Goal: Communication & Community: Answer question/provide support

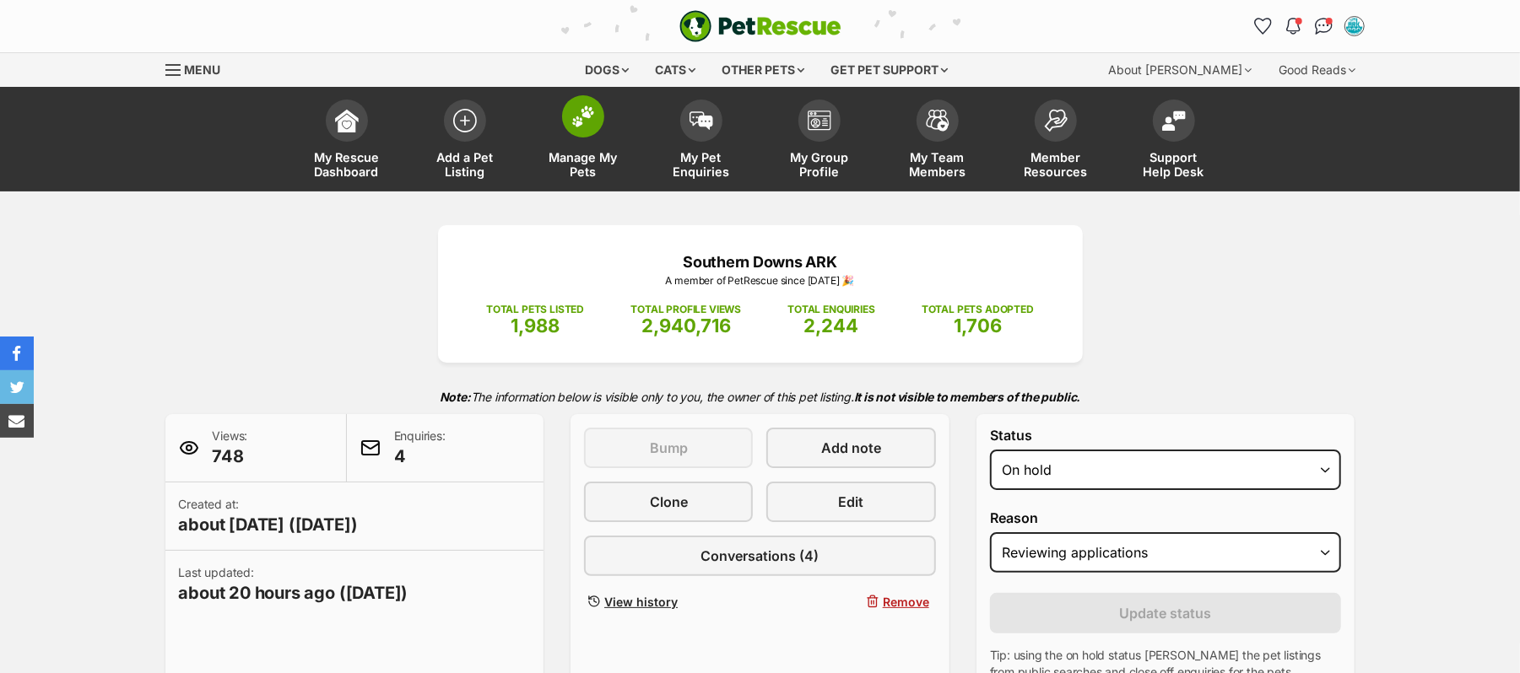
click at [582, 127] on img at bounding box center [583, 116] width 24 height 22
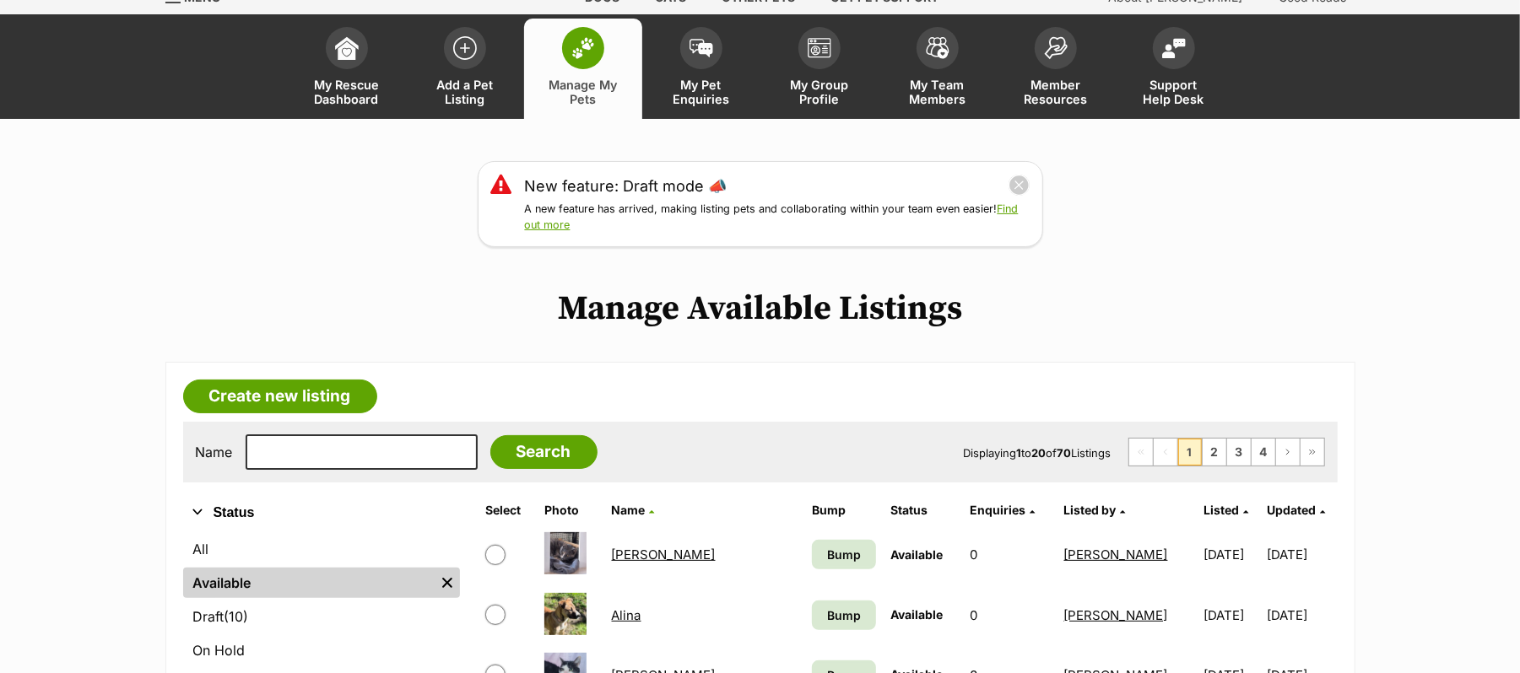
scroll to position [338, 0]
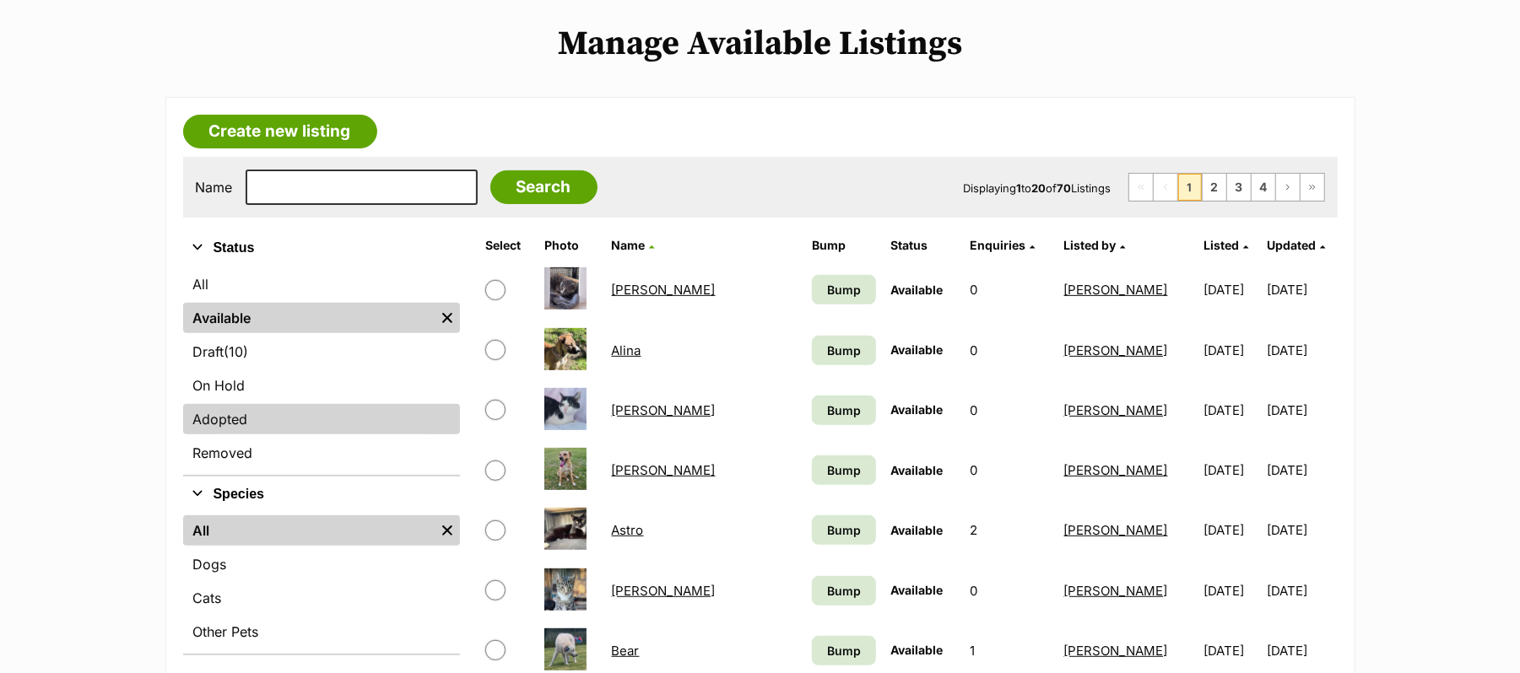
click at [246, 435] on link "Adopted" at bounding box center [321, 419] width 277 height 30
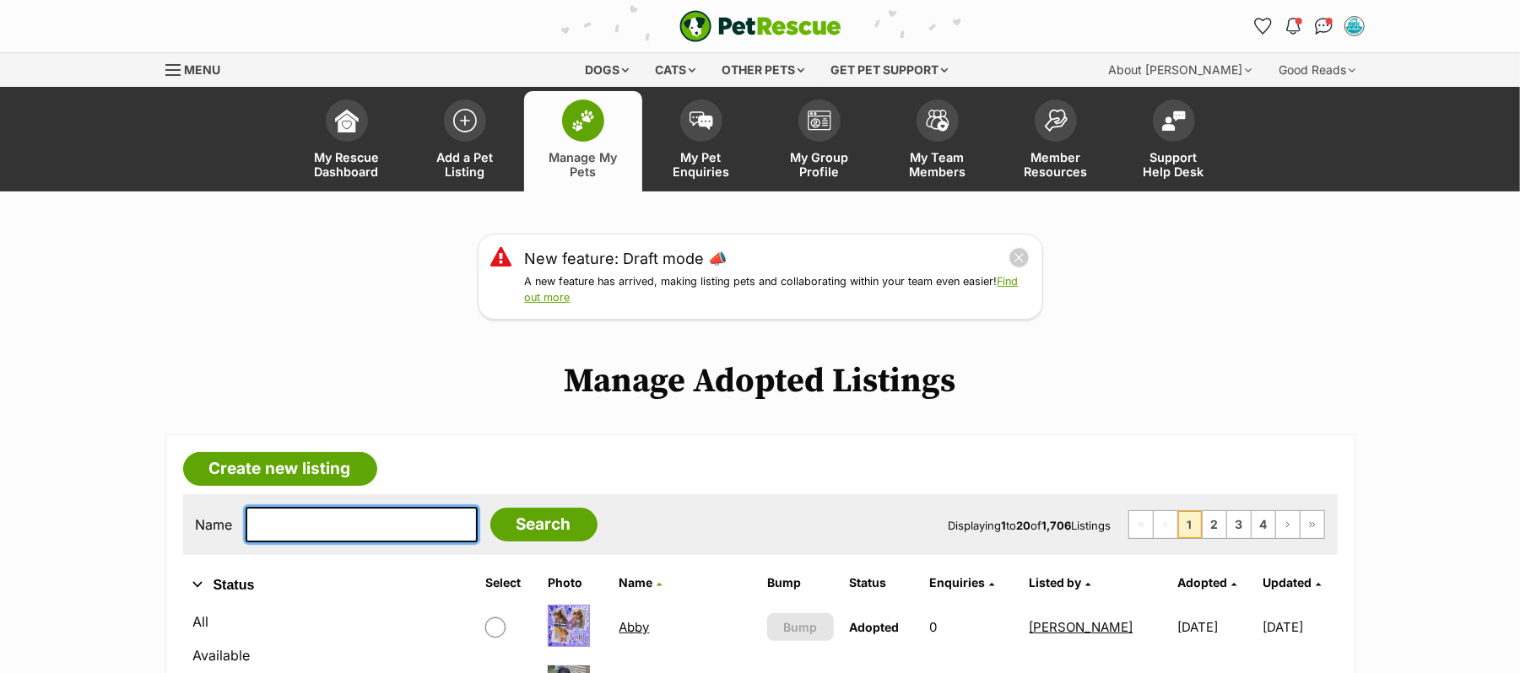
click at [294, 543] on input "text" at bounding box center [362, 524] width 232 height 35
type input "Brandy"
click at [490, 508] on input "Search" at bounding box center [543, 525] width 107 height 34
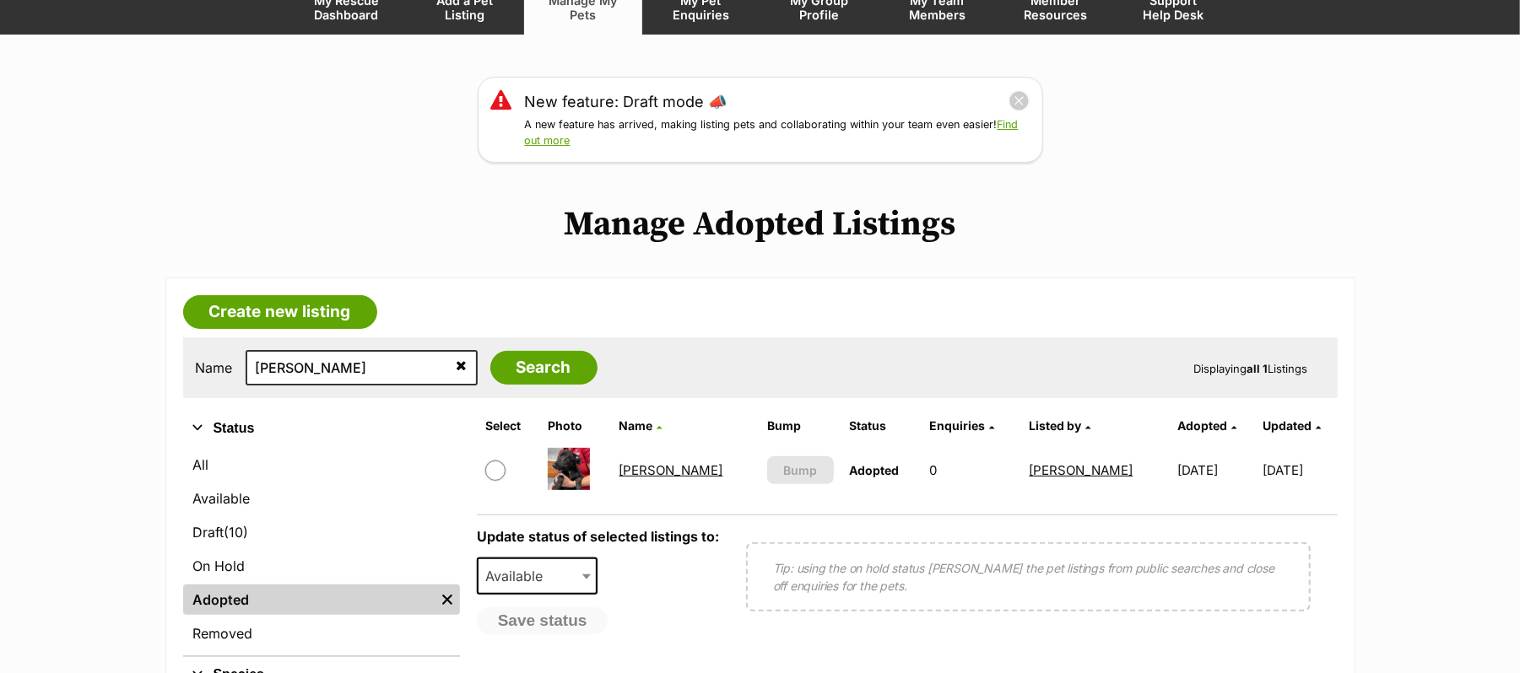
scroll to position [224, 0]
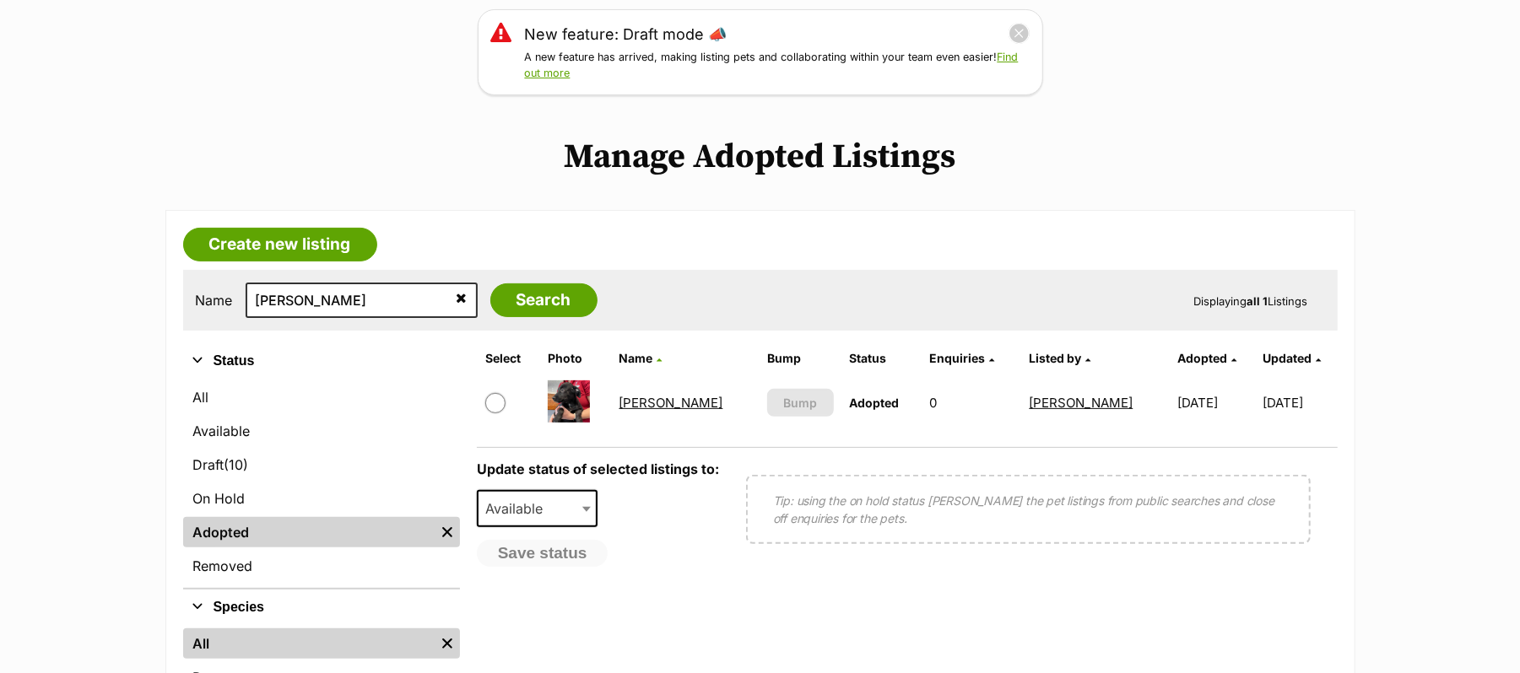
click at [651, 411] on link "Brandy" at bounding box center [671, 403] width 104 height 16
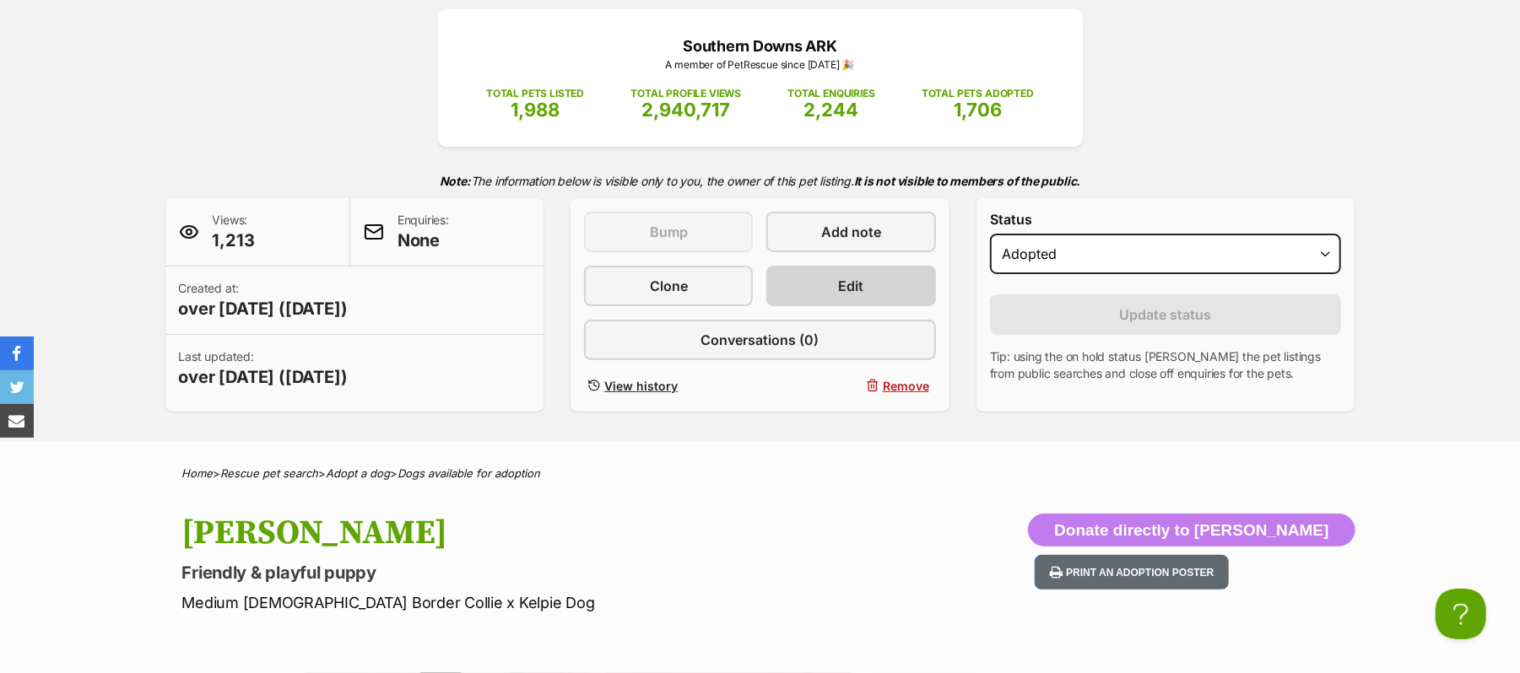
scroll to position [224, 0]
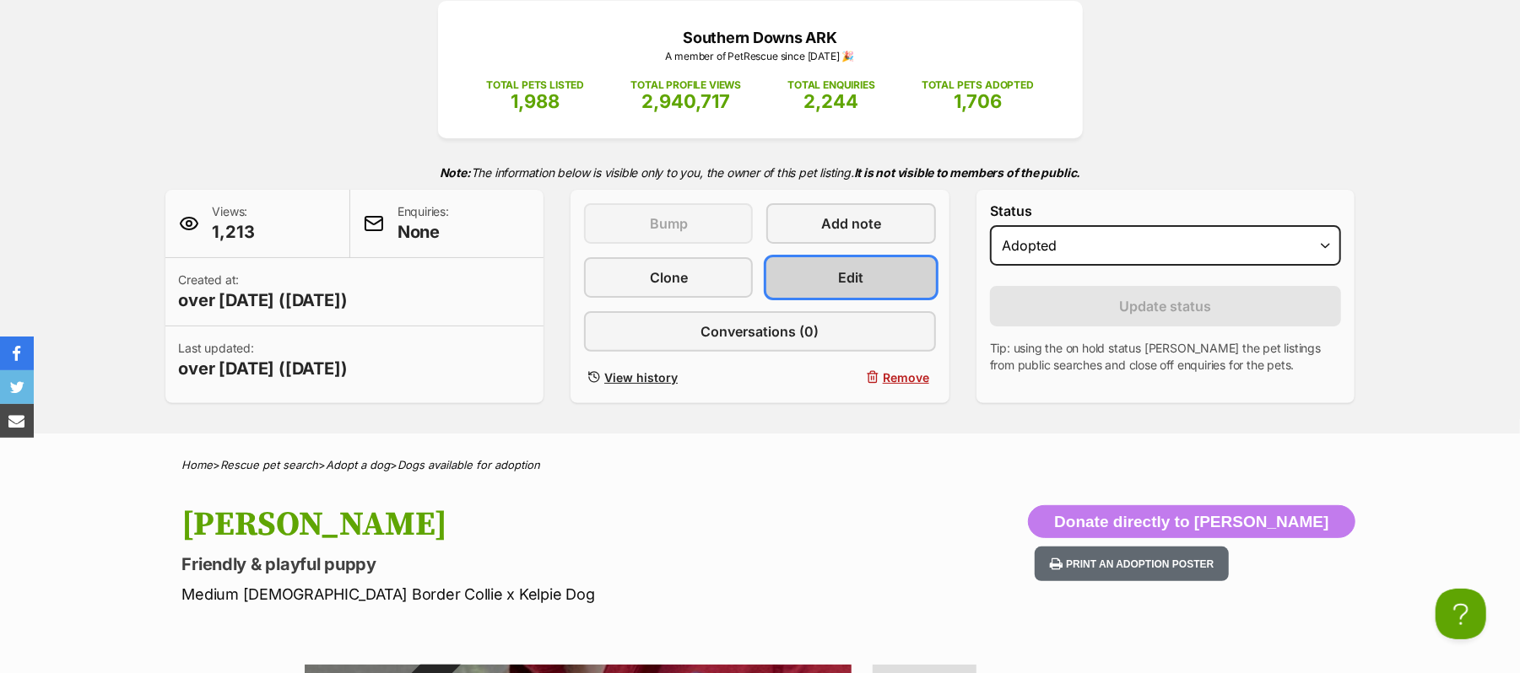
click at [847, 288] on span "Edit" at bounding box center [851, 277] width 25 height 20
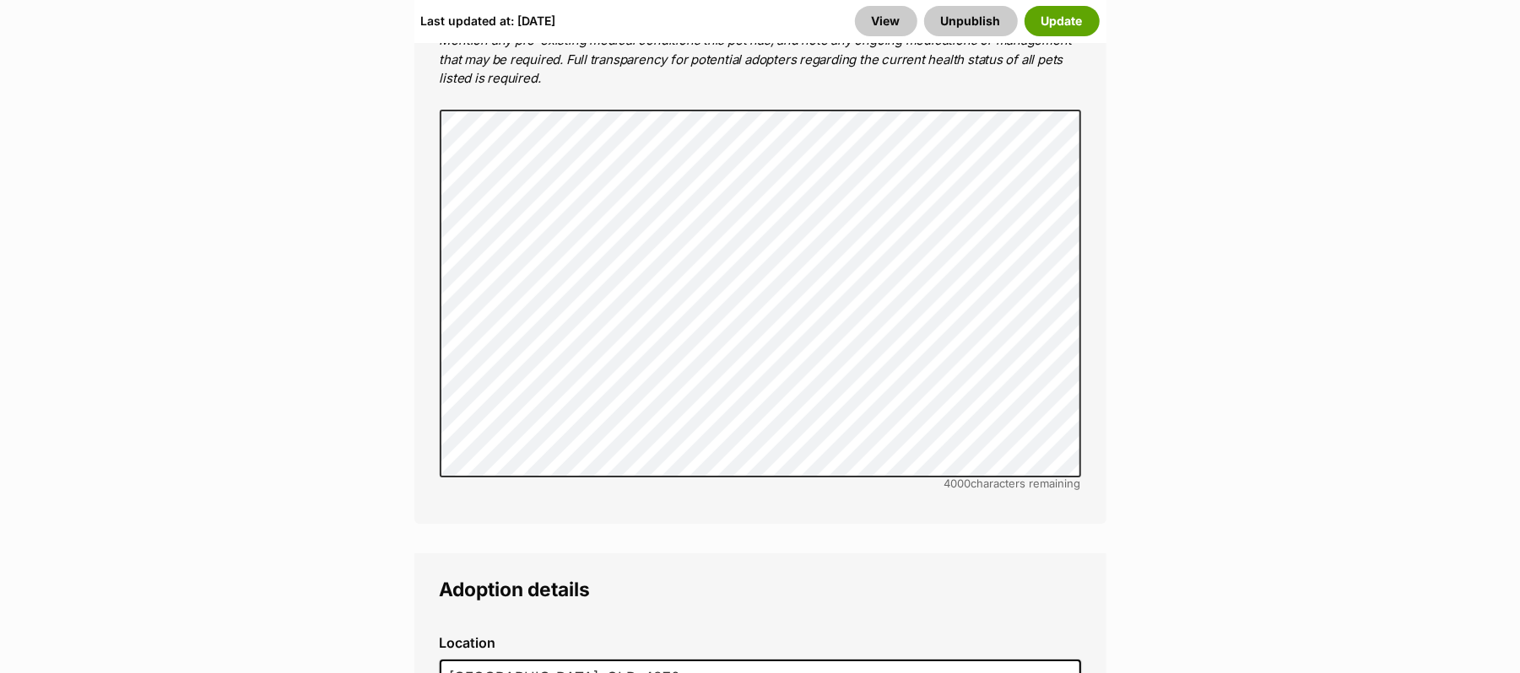
scroll to position [4388, 0]
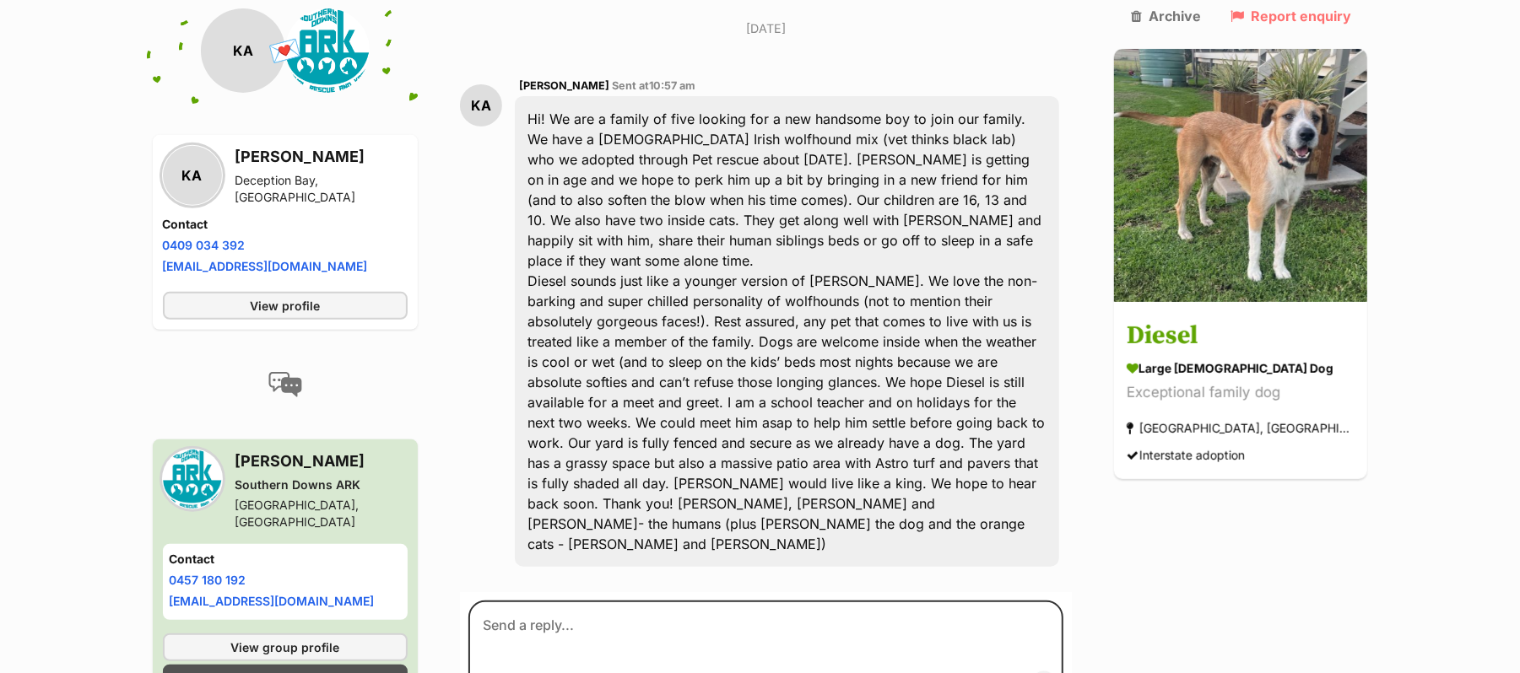
scroll to position [450, 0]
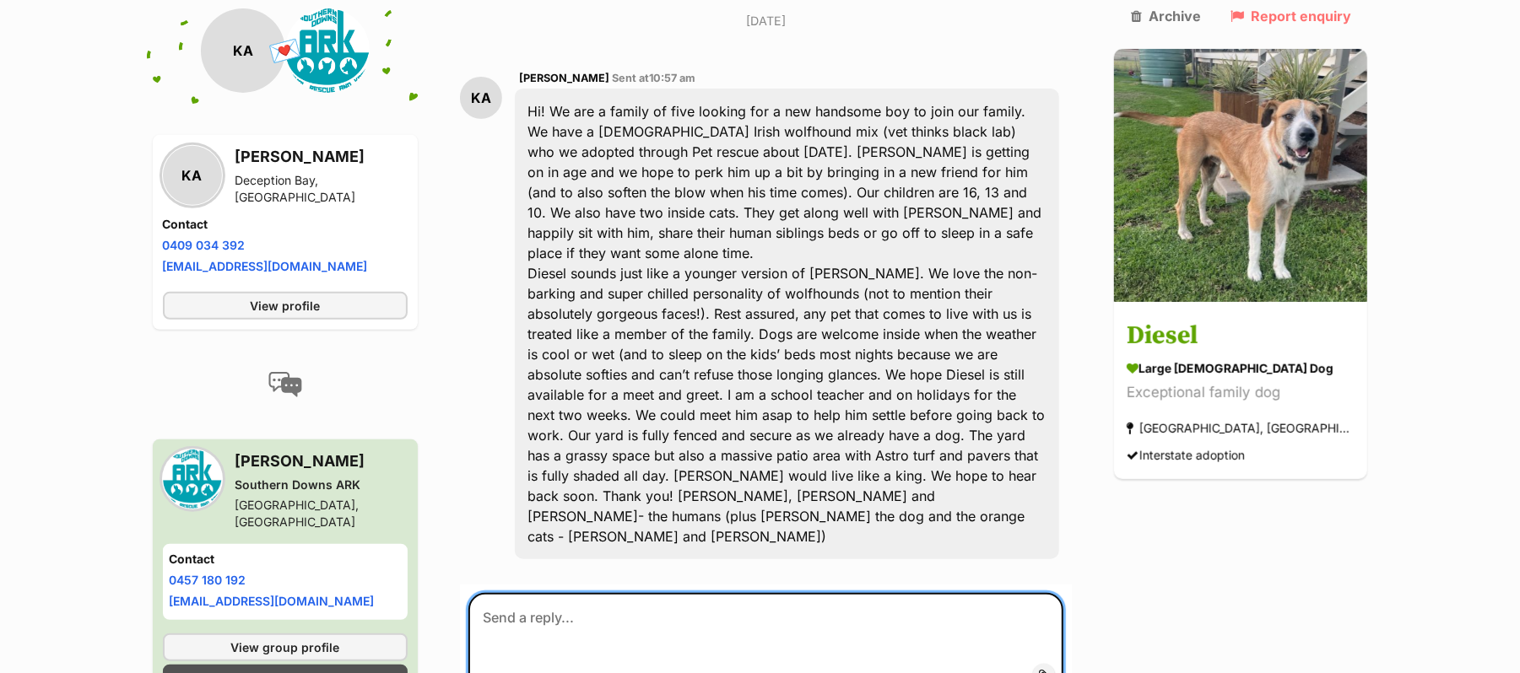
click at [547, 593] on textarea at bounding box center [766, 643] width 596 height 101
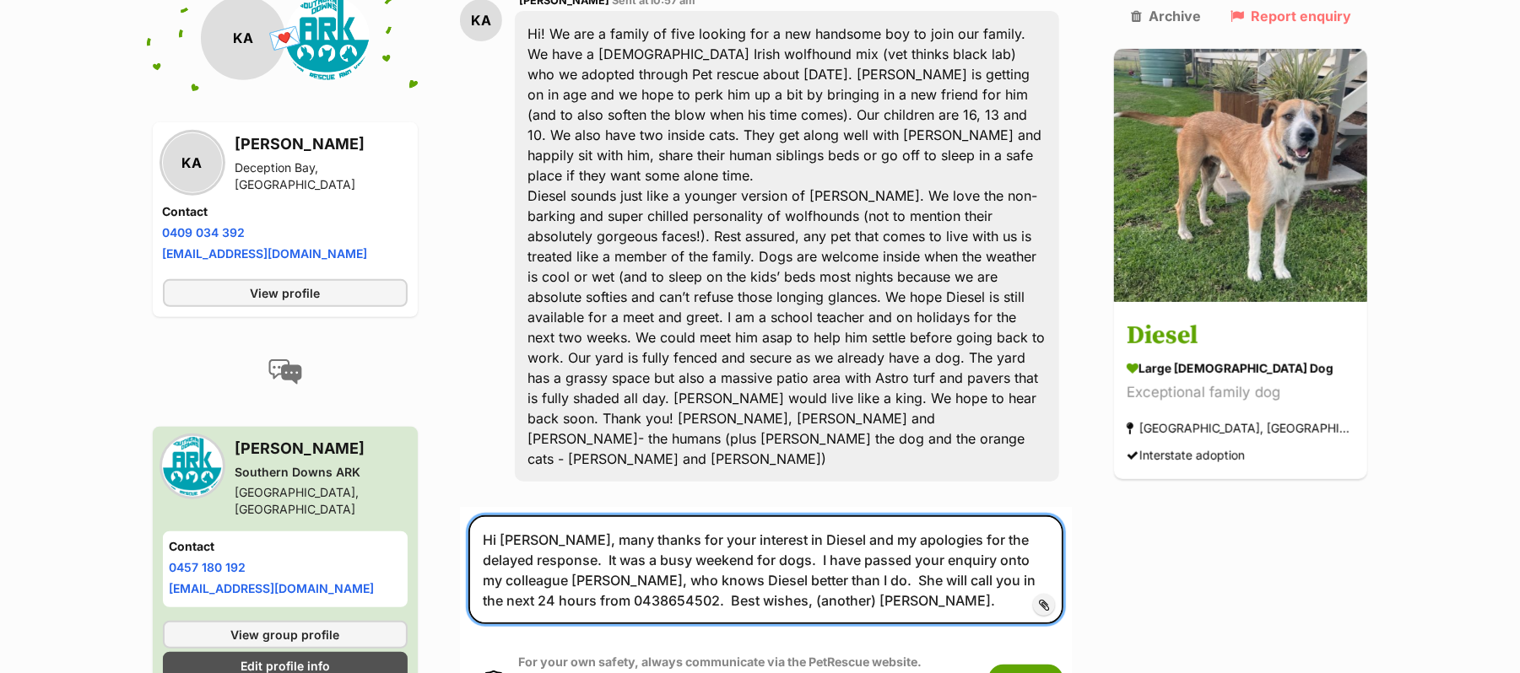
scroll to position [562, 0]
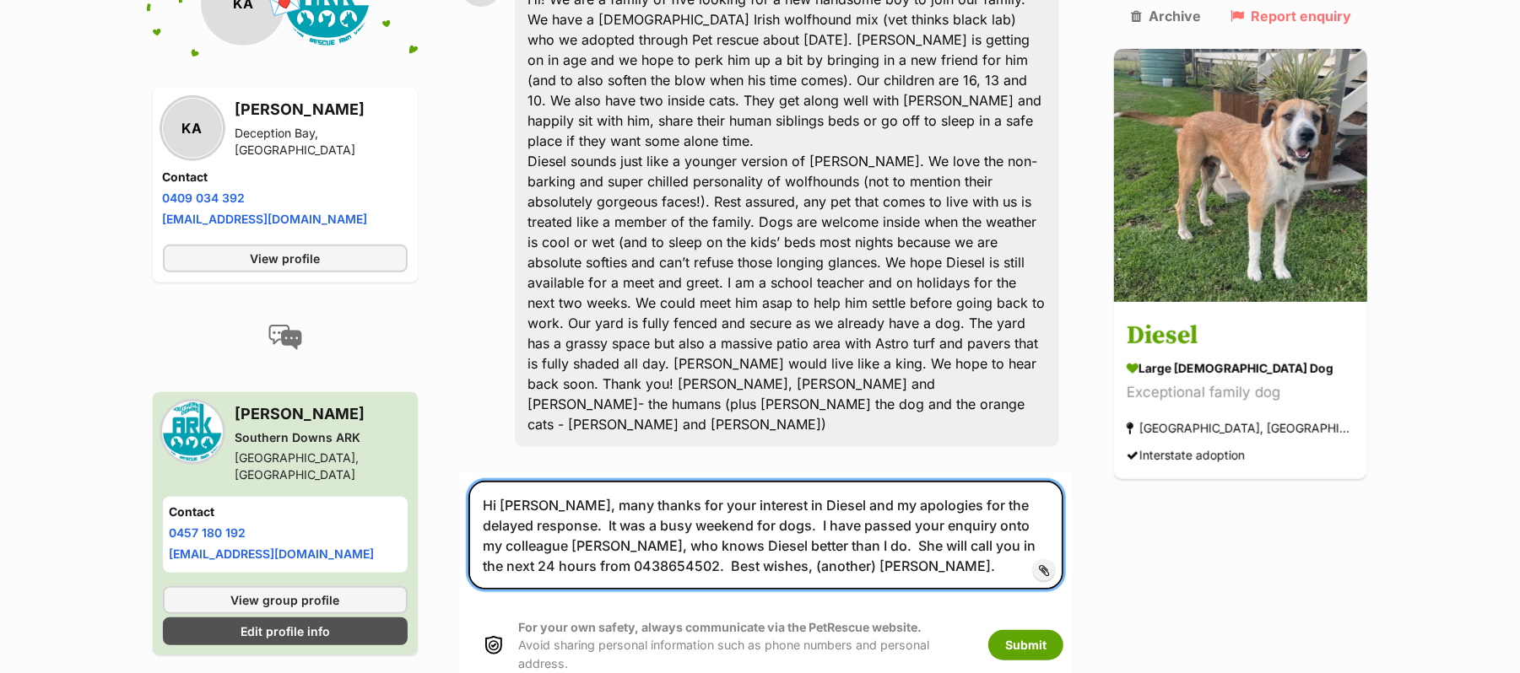
click at [560, 530] on textarea "Hi Kate, many thanks for your interest in Diesel and my apologies for the delay…" at bounding box center [766, 535] width 596 height 109
click at [592, 531] on textarea "Hi Kate, many thanks for your interest in Diesel and my apologies for the delay…" at bounding box center [766, 535] width 596 height 109
type textarea "Hi Kate, many thanks for your interest in Diesel and my apologies for the delay…"
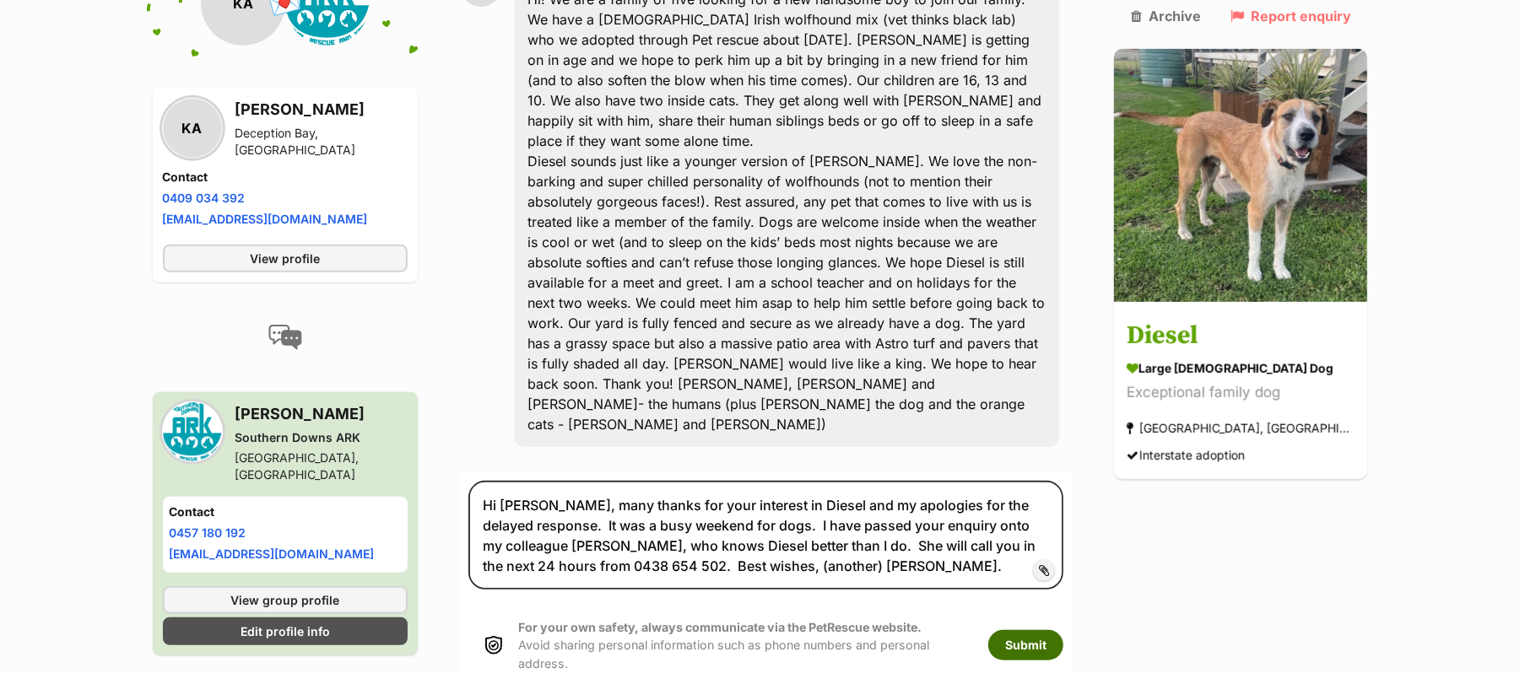
drag, startPoint x: 1058, startPoint y: 635, endPoint x: 1068, endPoint y: 645, distance: 13.7
click at [1058, 635] on button "Submit" at bounding box center [1025, 645] width 75 height 30
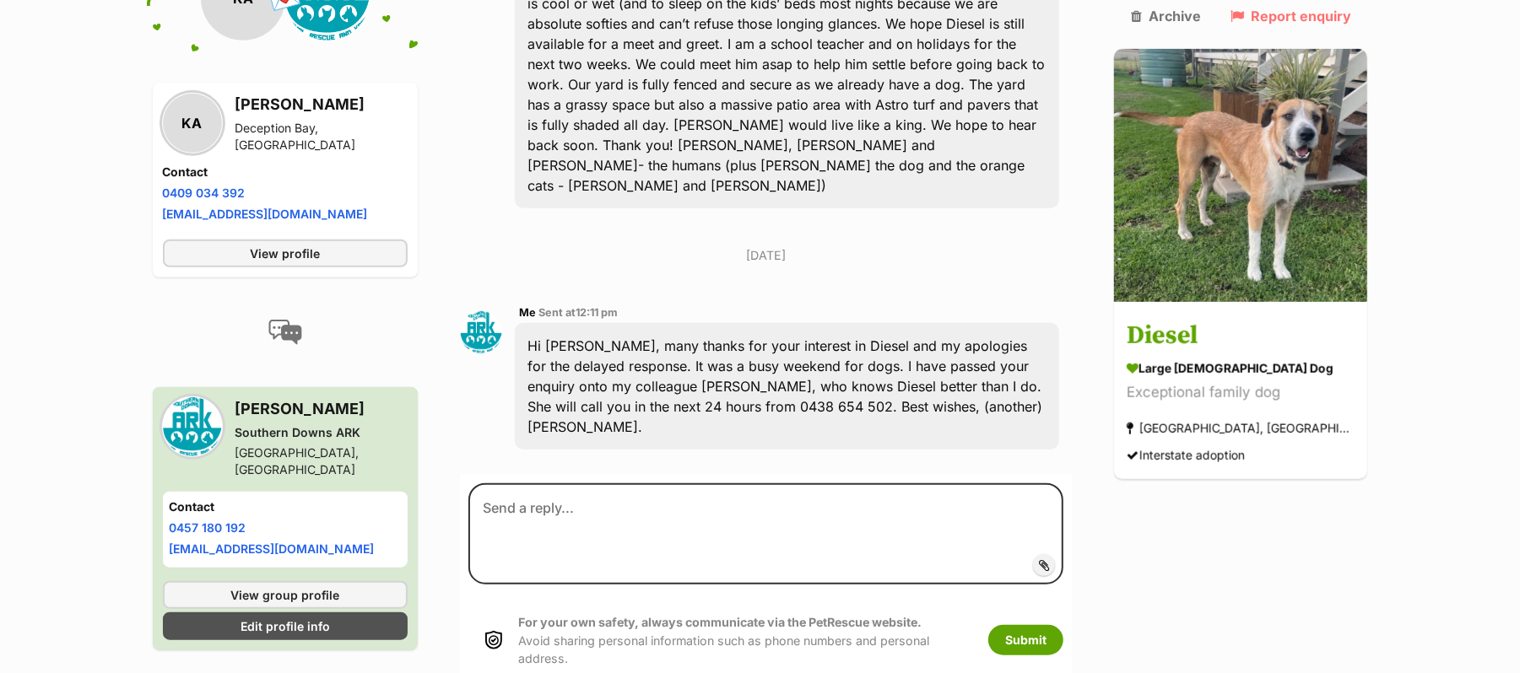
scroll to position [805, 0]
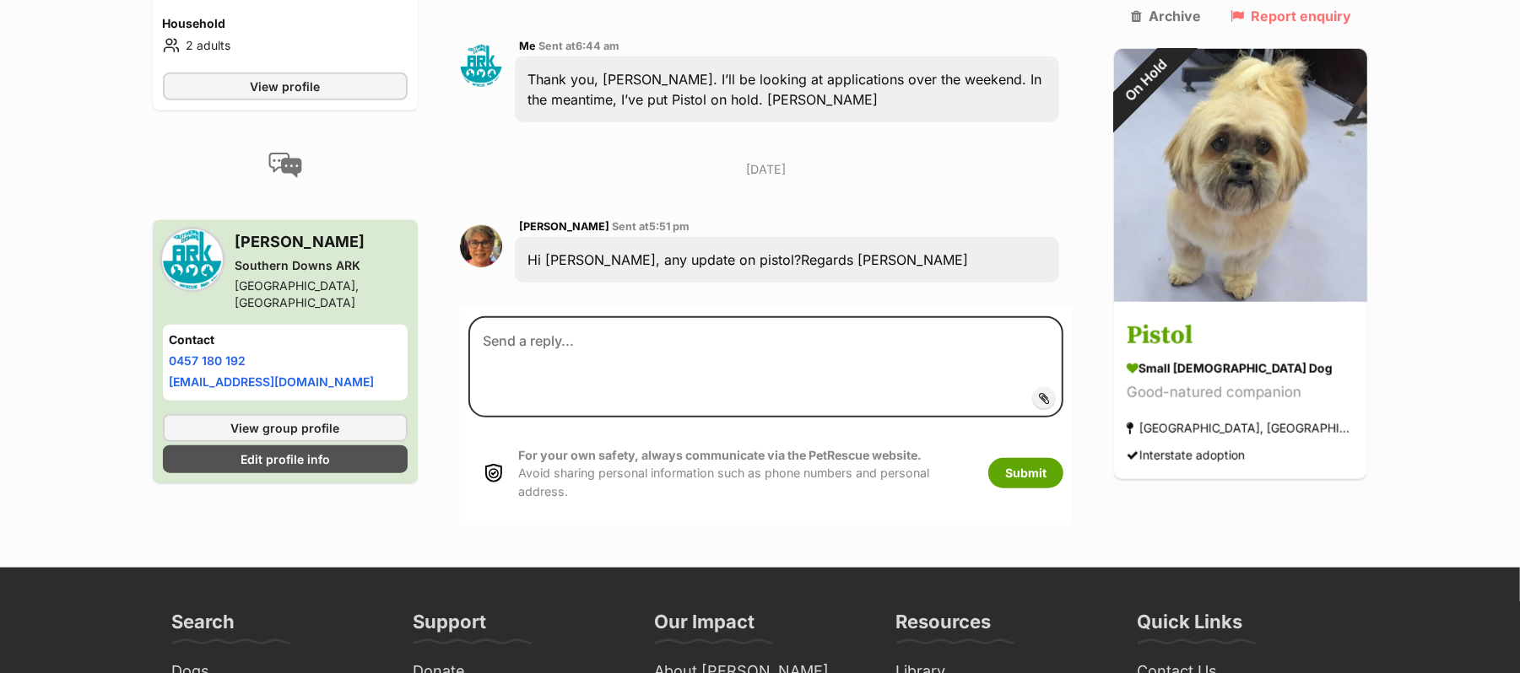
scroll to position [1115, 0]
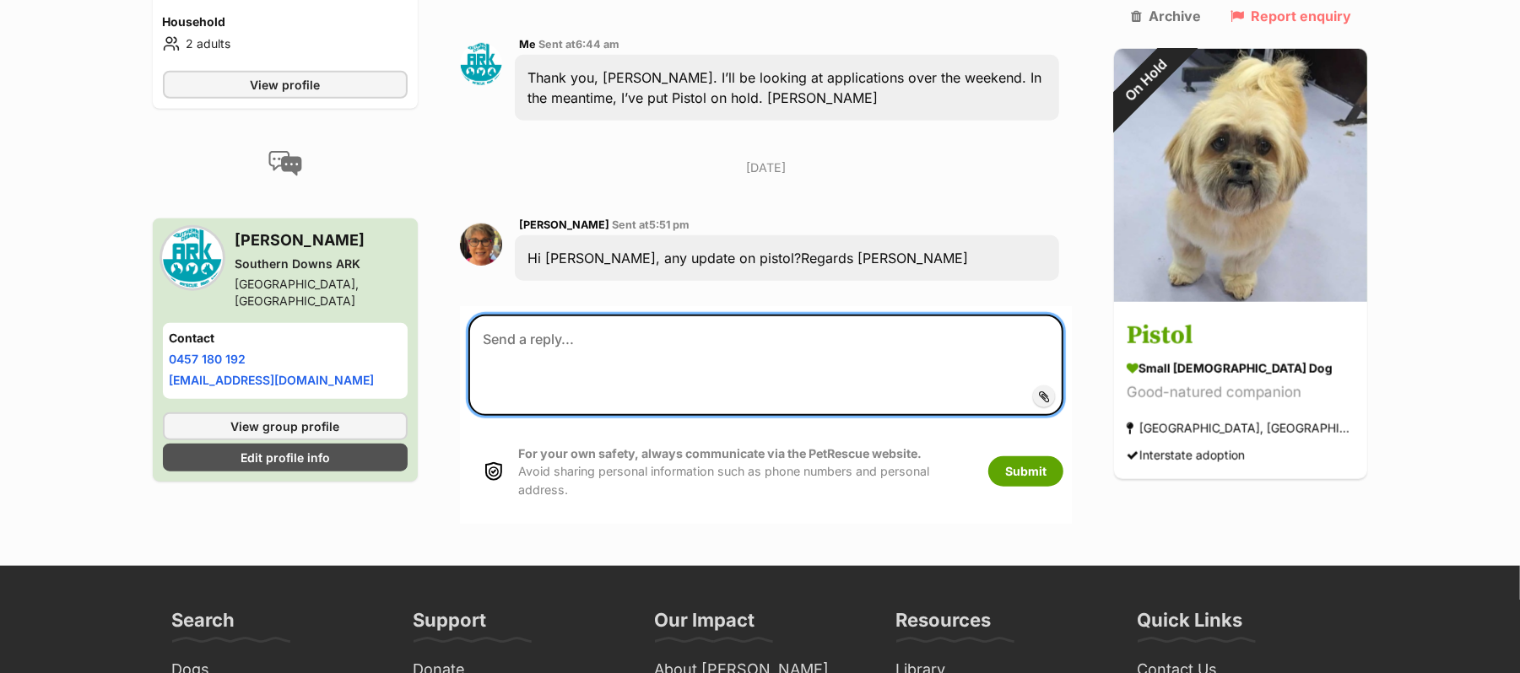
click at [722, 416] on textarea at bounding box center [766, 365] width 596 height 101
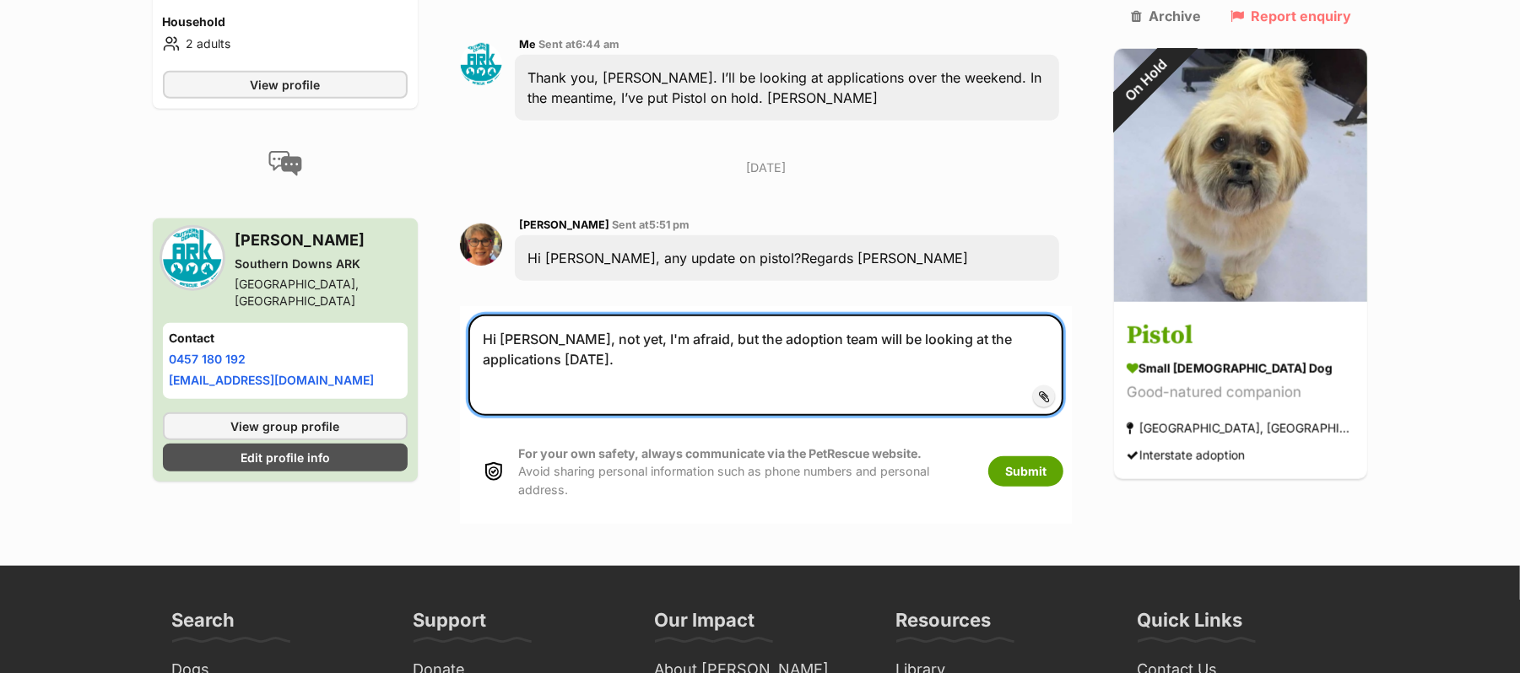
click at [943, 416] on textarea "Hi Robyn, not yet, I'm afraid, but the adoption team will be looking at the app…" at bounding box center [766, 365] width 596 height 101
click at [1063, 416] on textarea "Hi Robyn, not yet, I'm afraid, but the adoption team will be looking at applica…" at bounding box center [766, 365] width 596 height 101
type textarea "Hi [PERSON_NAME], not yet, I'm afraid, but the adoption team will be looking at…"
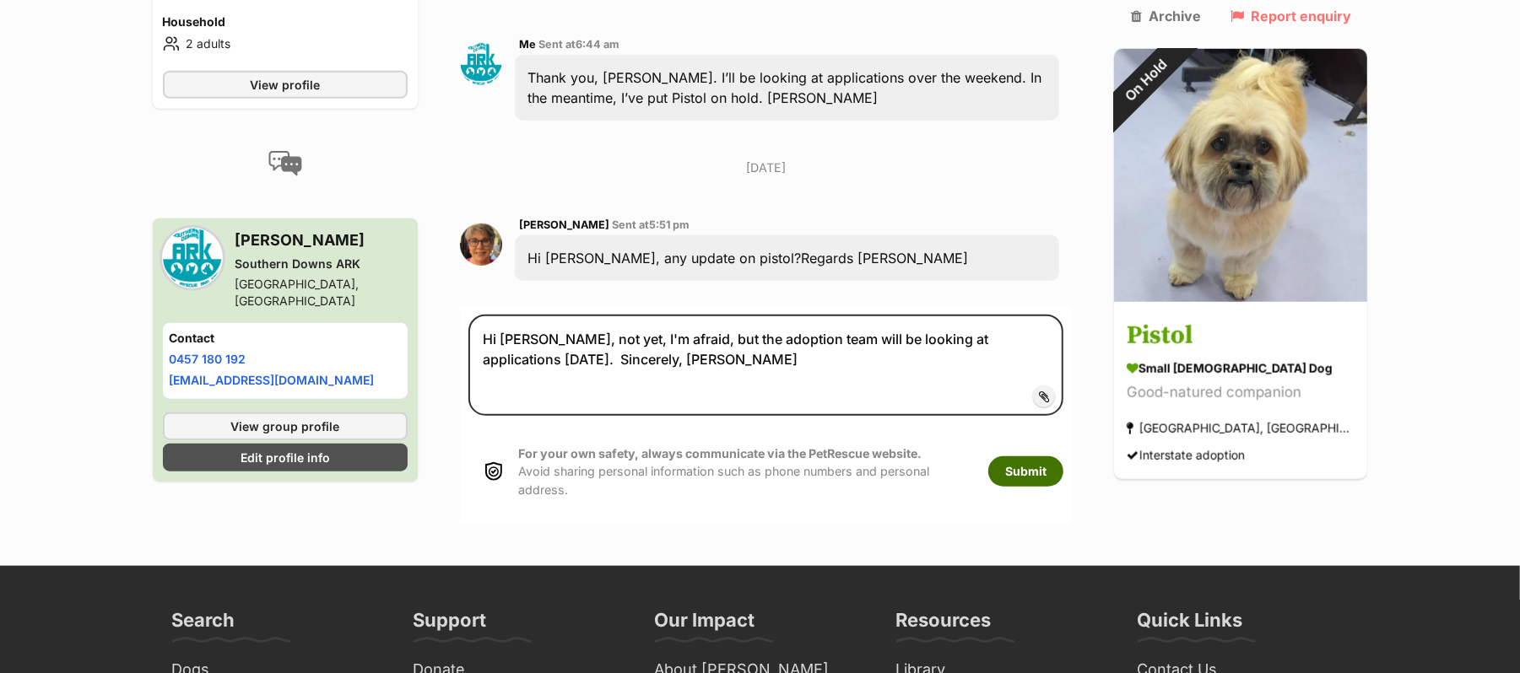
click at [1054, 487] on button "Submit" at bounding box center [1025, 471] width 75 height 30
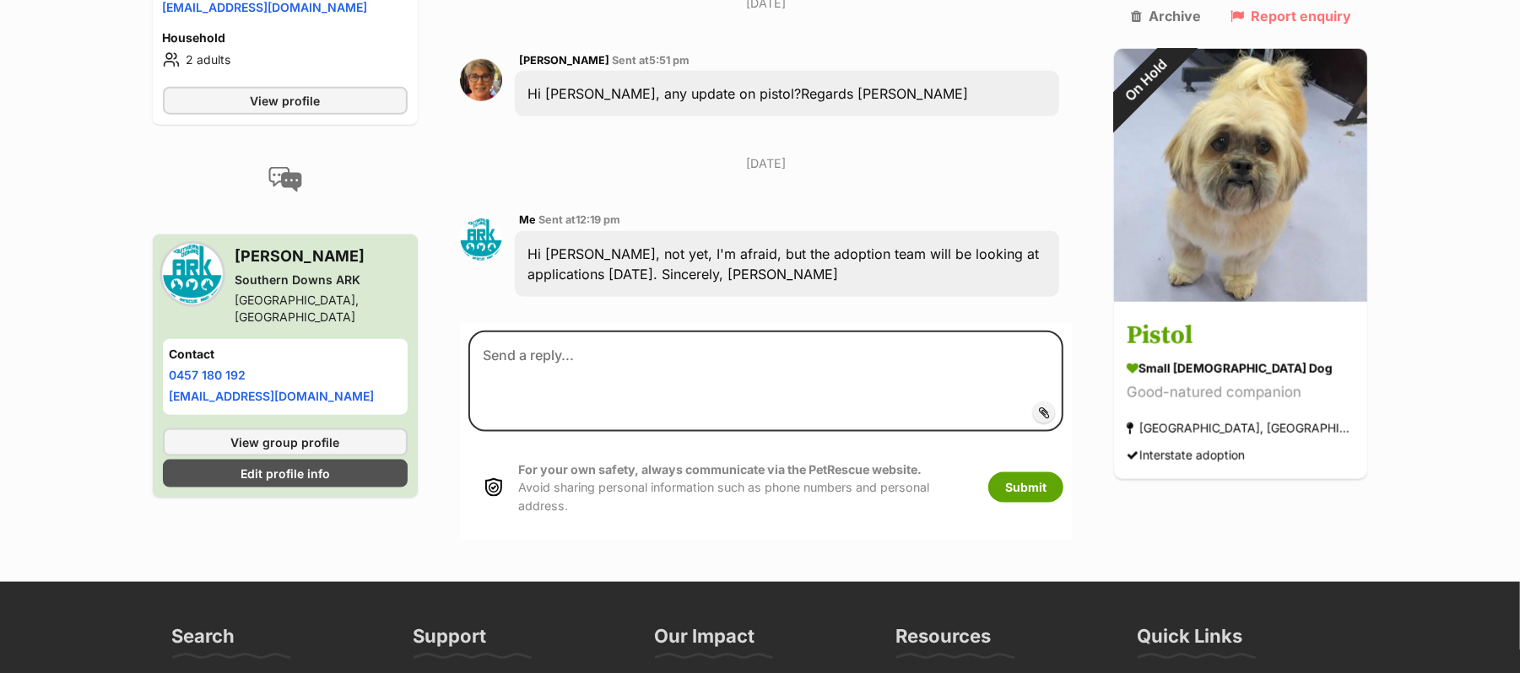
scroll to position [1299, 0]
